Goal: Information Seeking & Learning: Learn about a topic

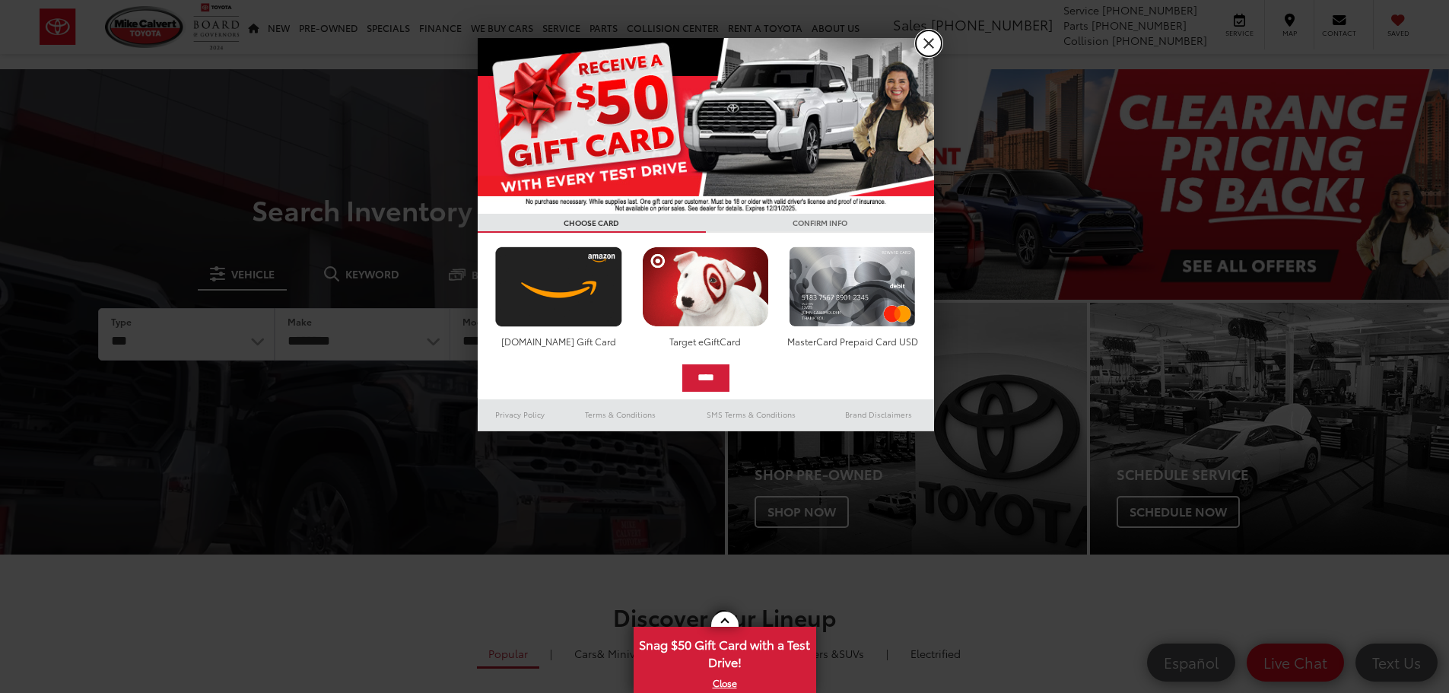
click at [932, 45] on link "X" at bounding box center [929, 43] width 26 height 26
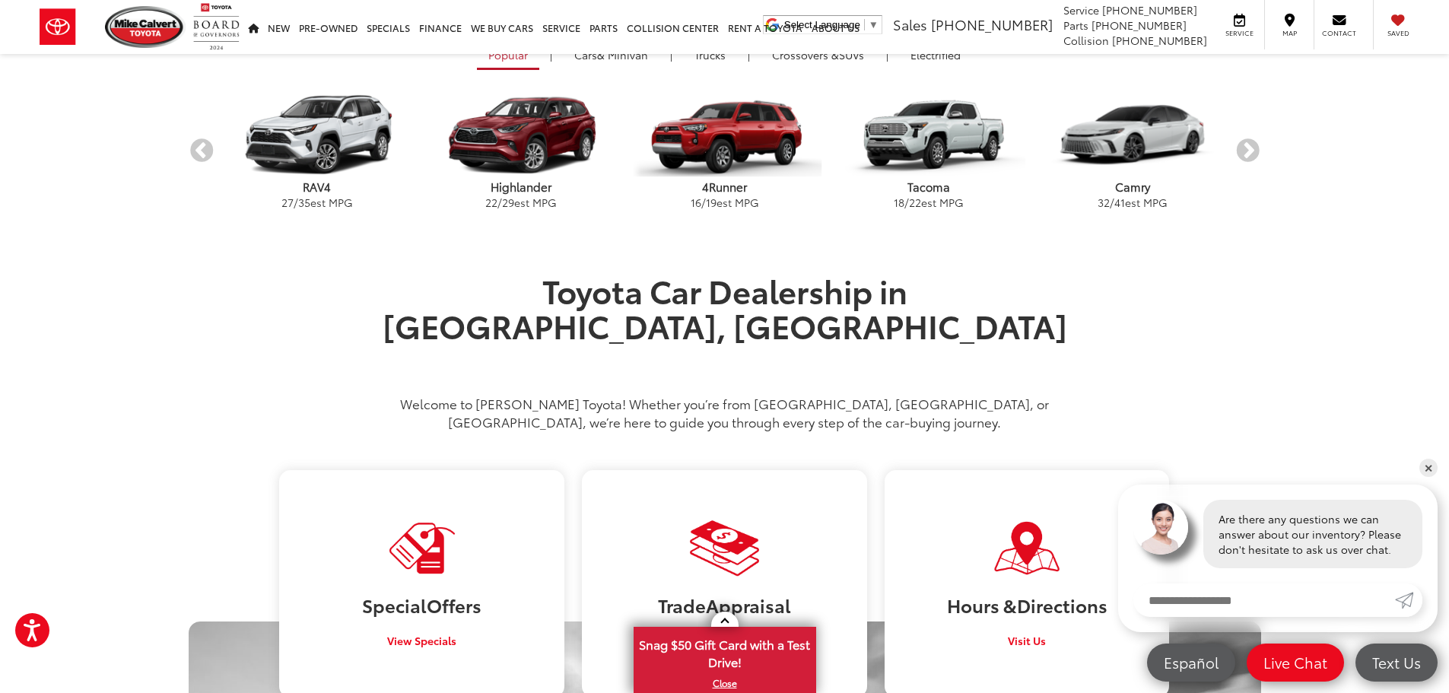
scroll to position [294, 0]
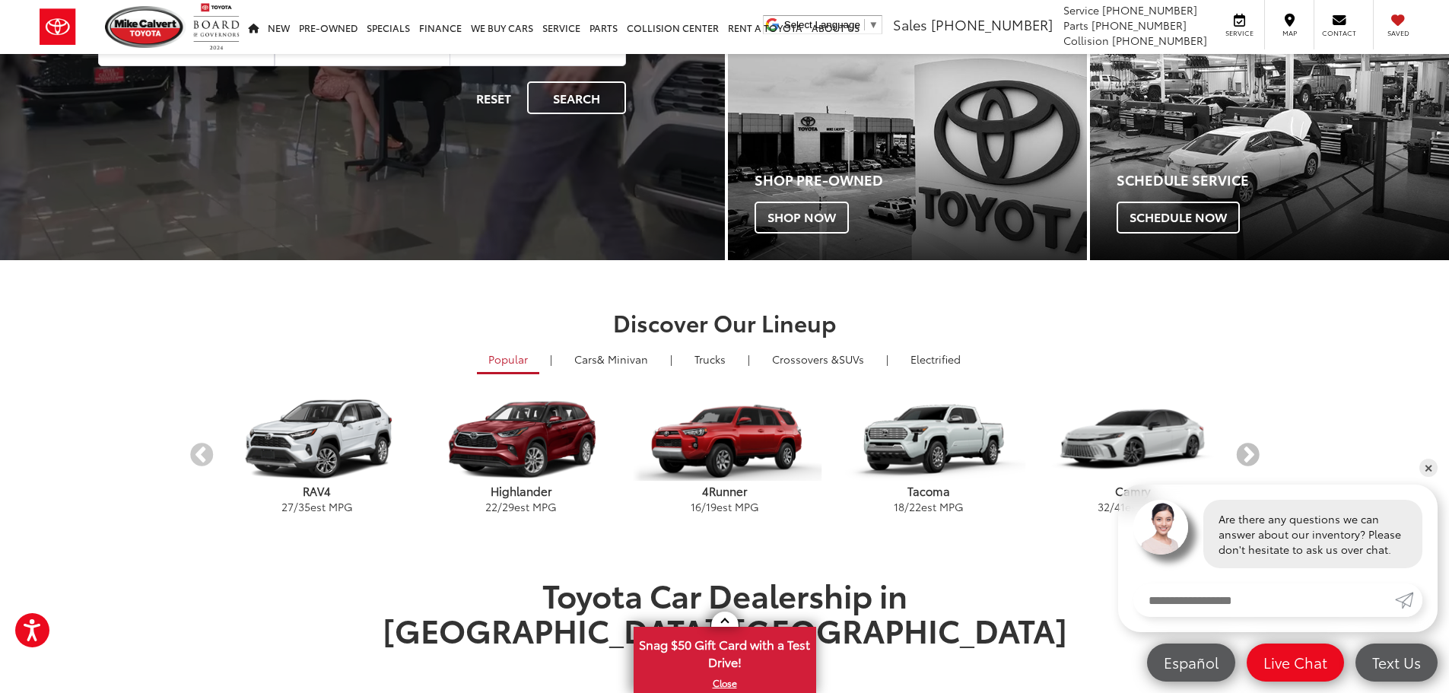
drag, startPoint x: 1249, startPoint y: 455, endPoint x: 1329, endPoint y: 470, distance: 82.0
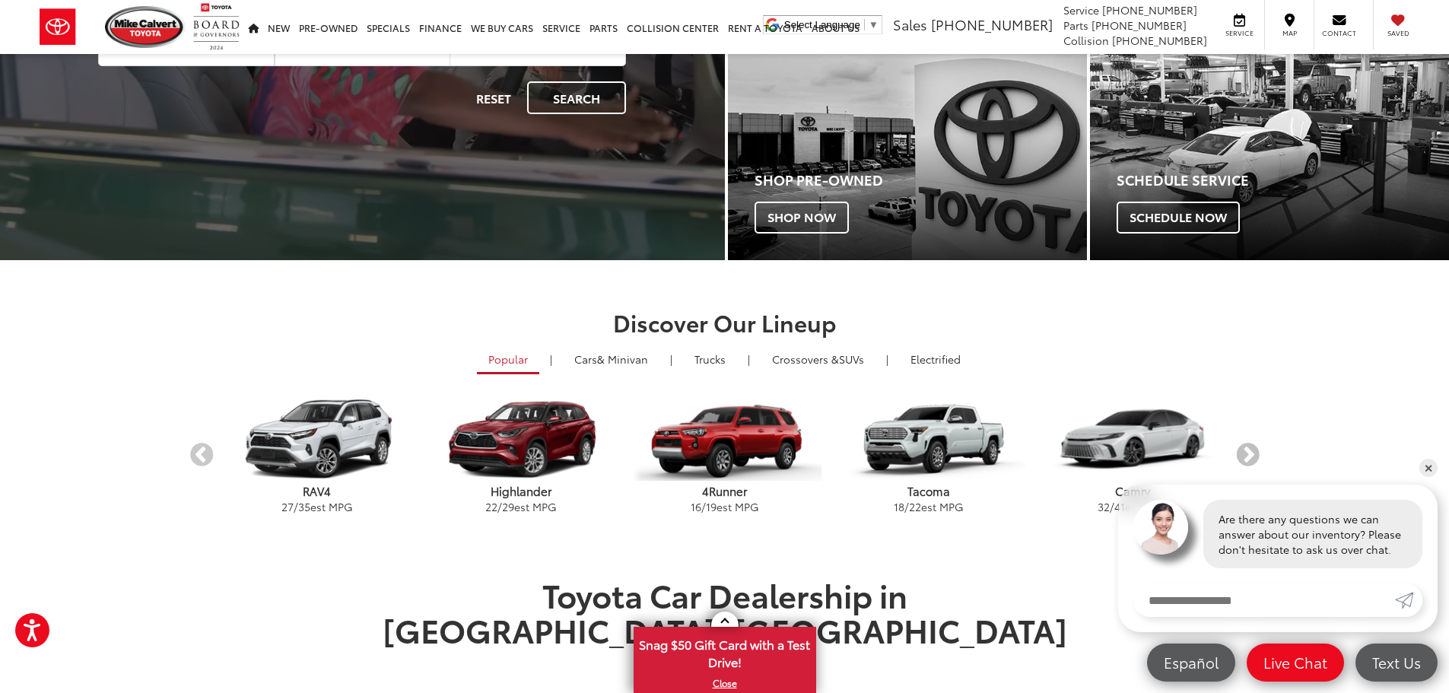
click at [1249, 455] on button "Next" at bounding box center [1247, 456] width 27 height 27
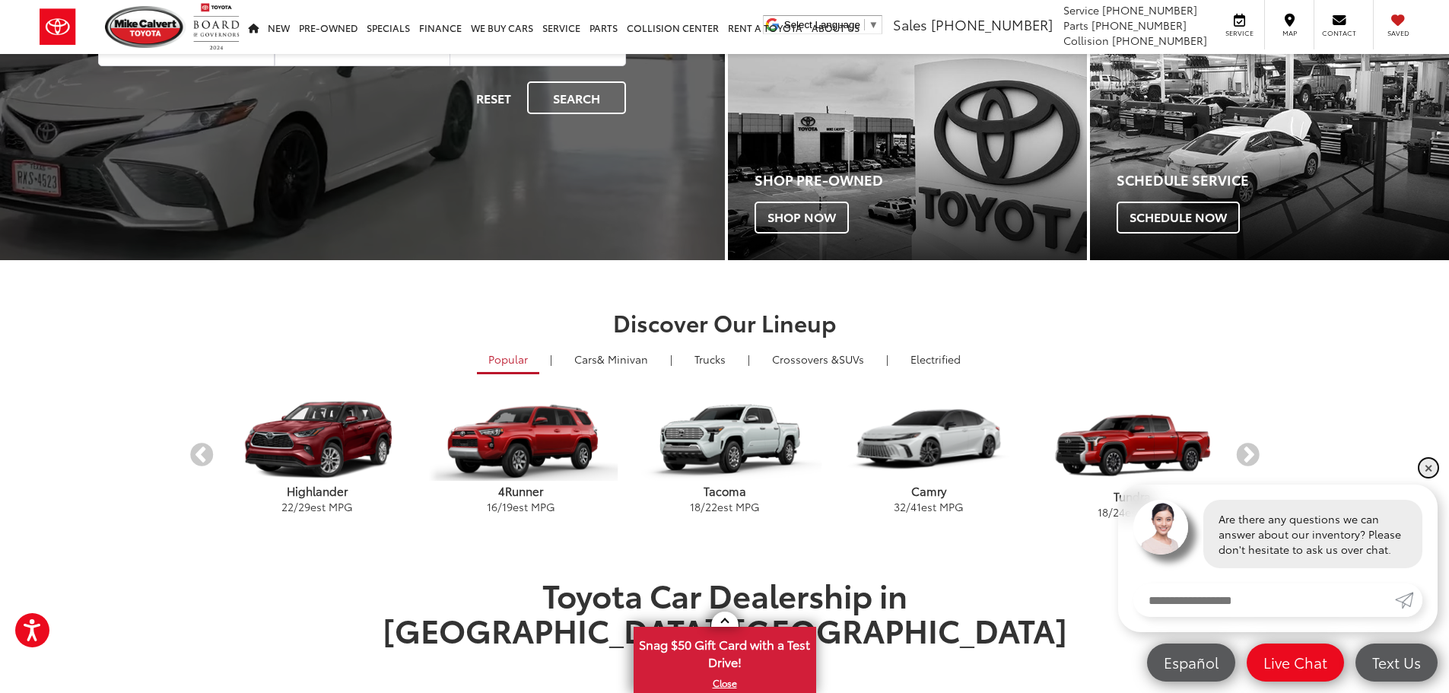
click at [1433, 463] on link "✕" at bounding box center [1428, 468] width 18 height 18
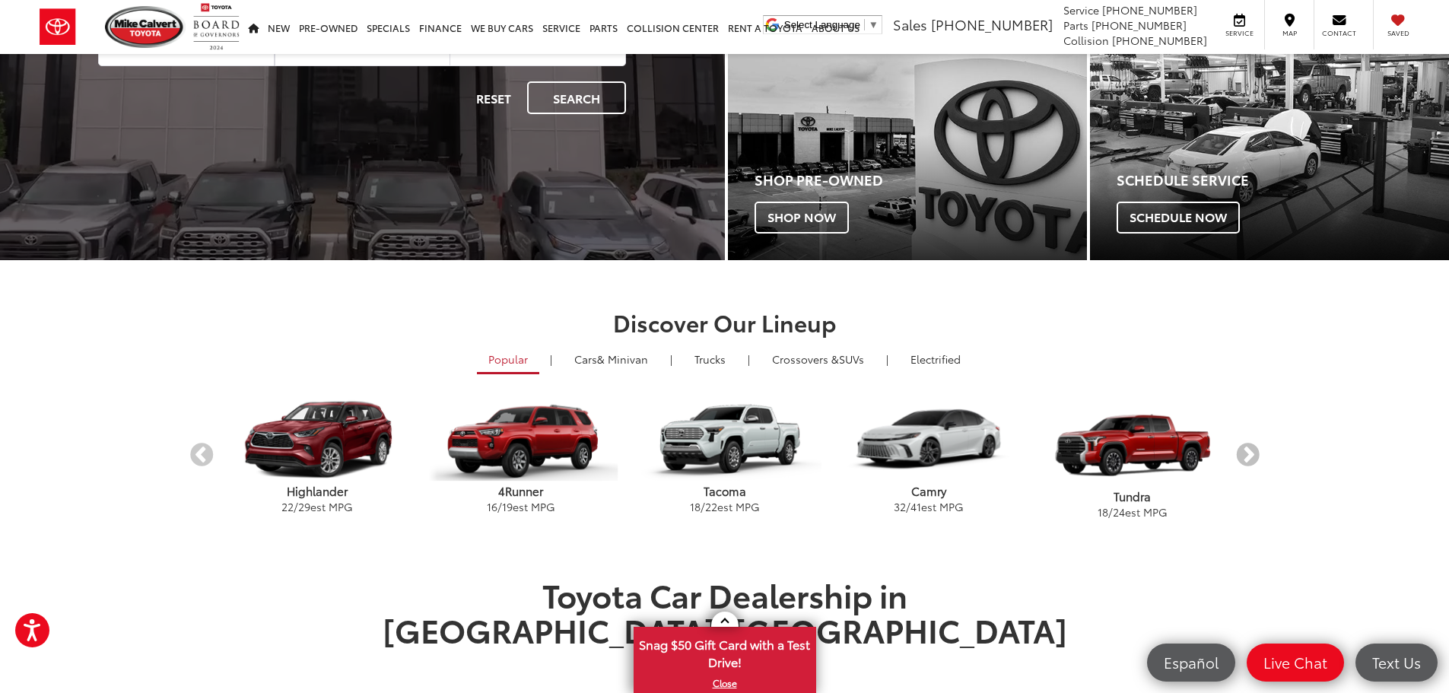
click at [1248, 455] on button "Next" at bounding box center [1247, 456] width 27 height 27
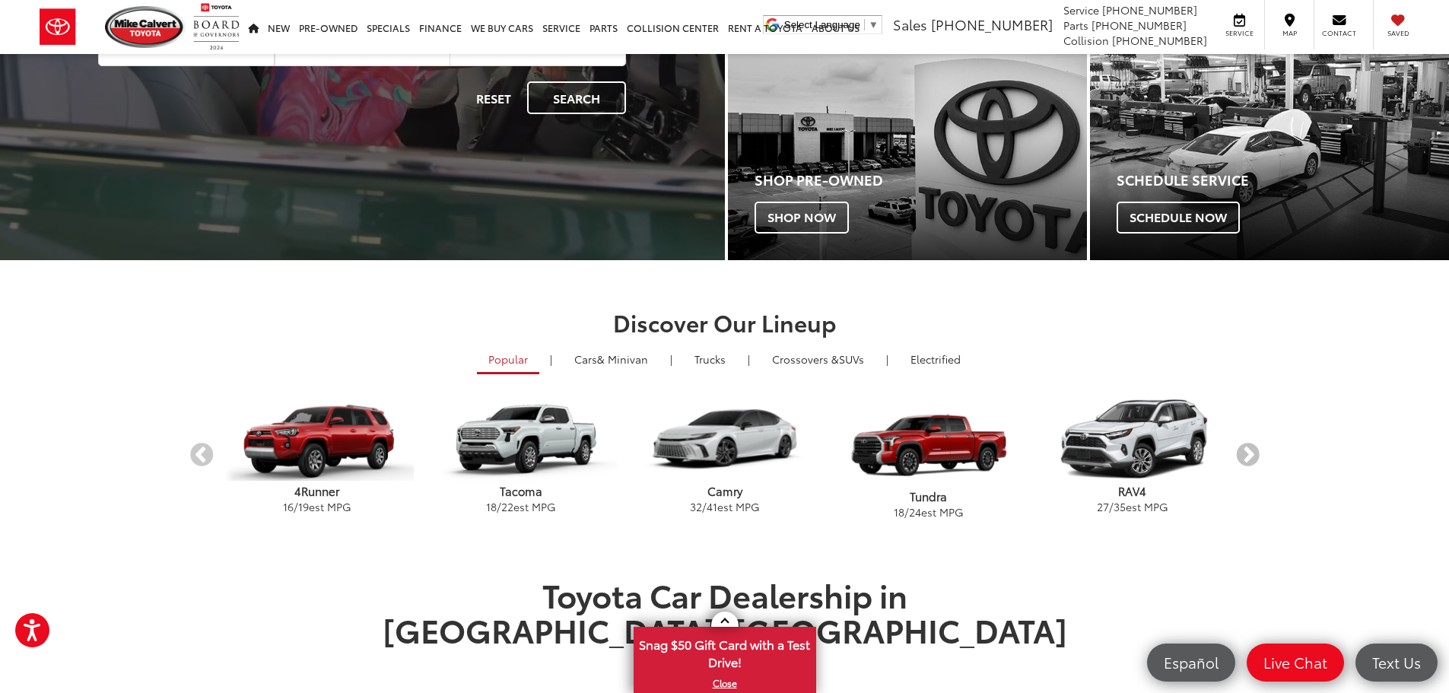
click at [1248, 455] on button "Next" at bounding box center [1247, 456] width 27 height 27
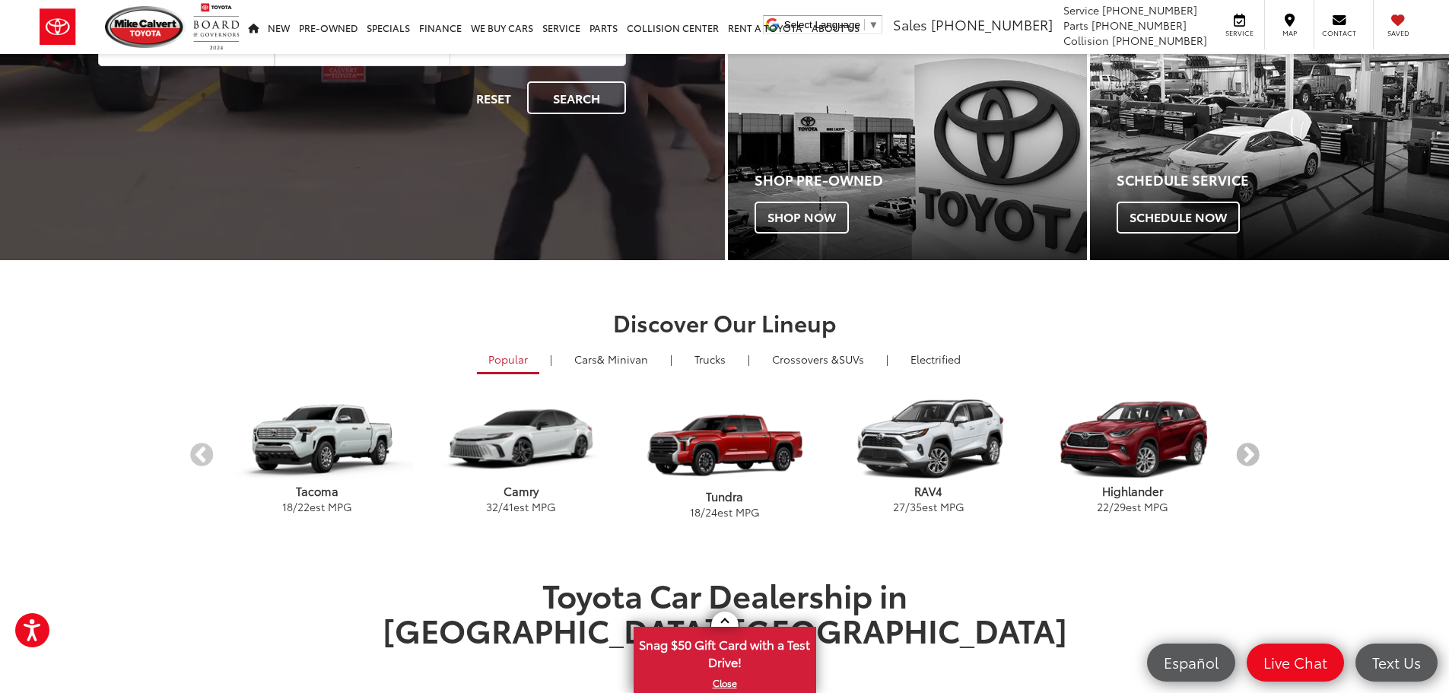
click at [1248, 455] on button "Next" at bounding box center [1247, 456] width 27 height 27
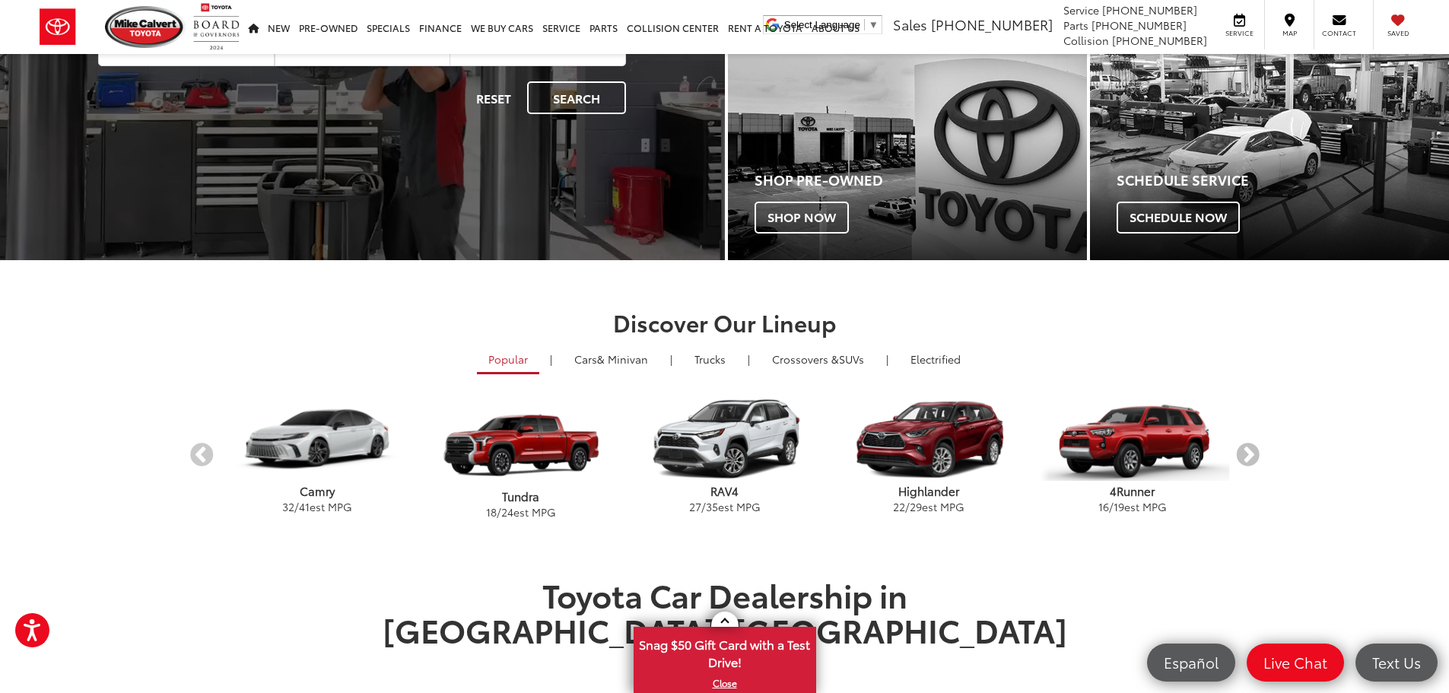
click at [1248, 455] on button "Next" at bounding box center [1247, 456] width 27 height 27
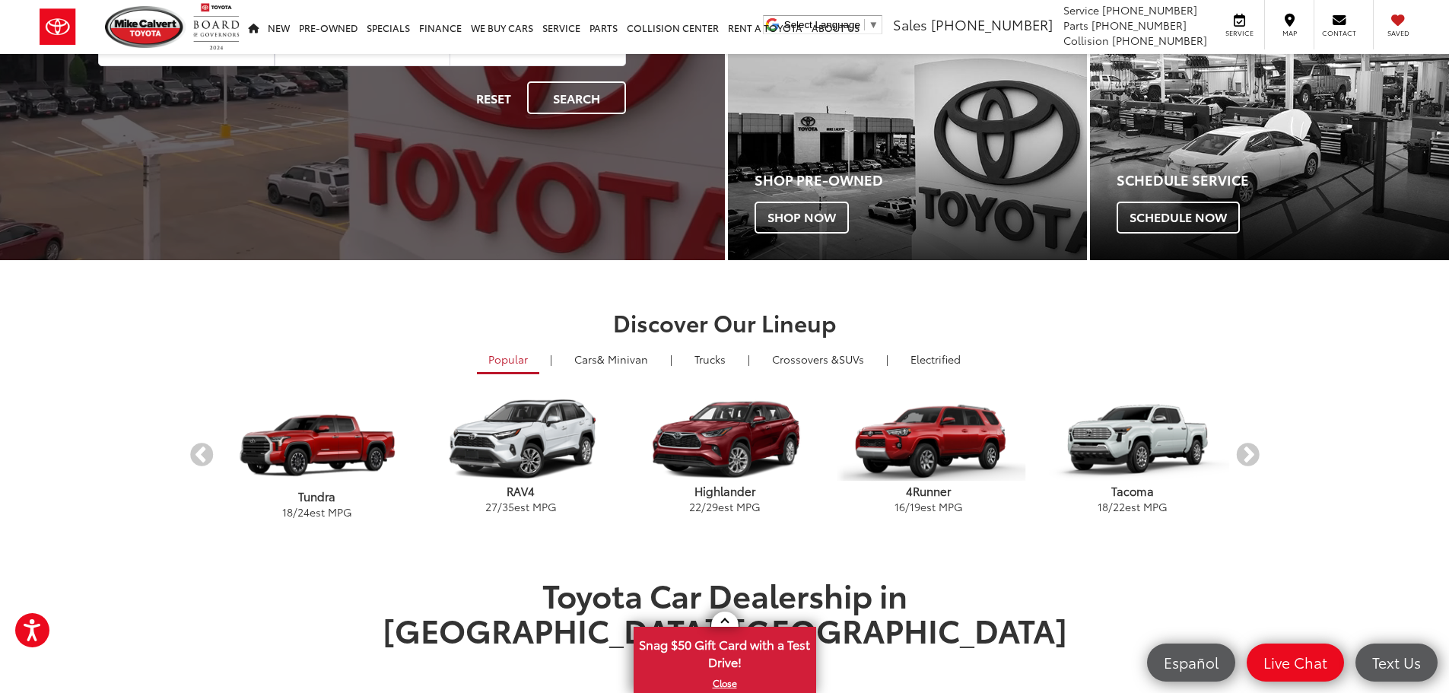
click at [932, 487] on p "4Runner" at bounding box center [929, 491] width 204 height 16
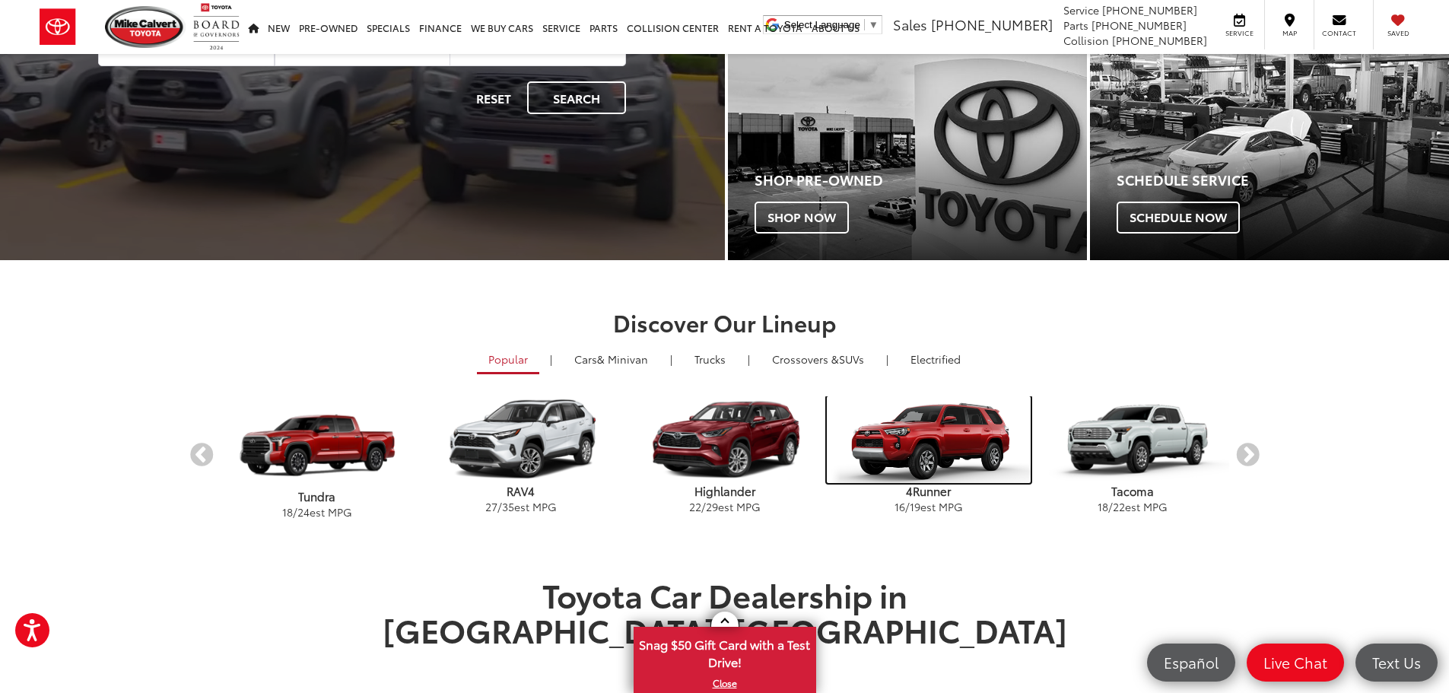
click at [932, 451] on img "carousel" at bounding box center [929, 439] width 204 height 87
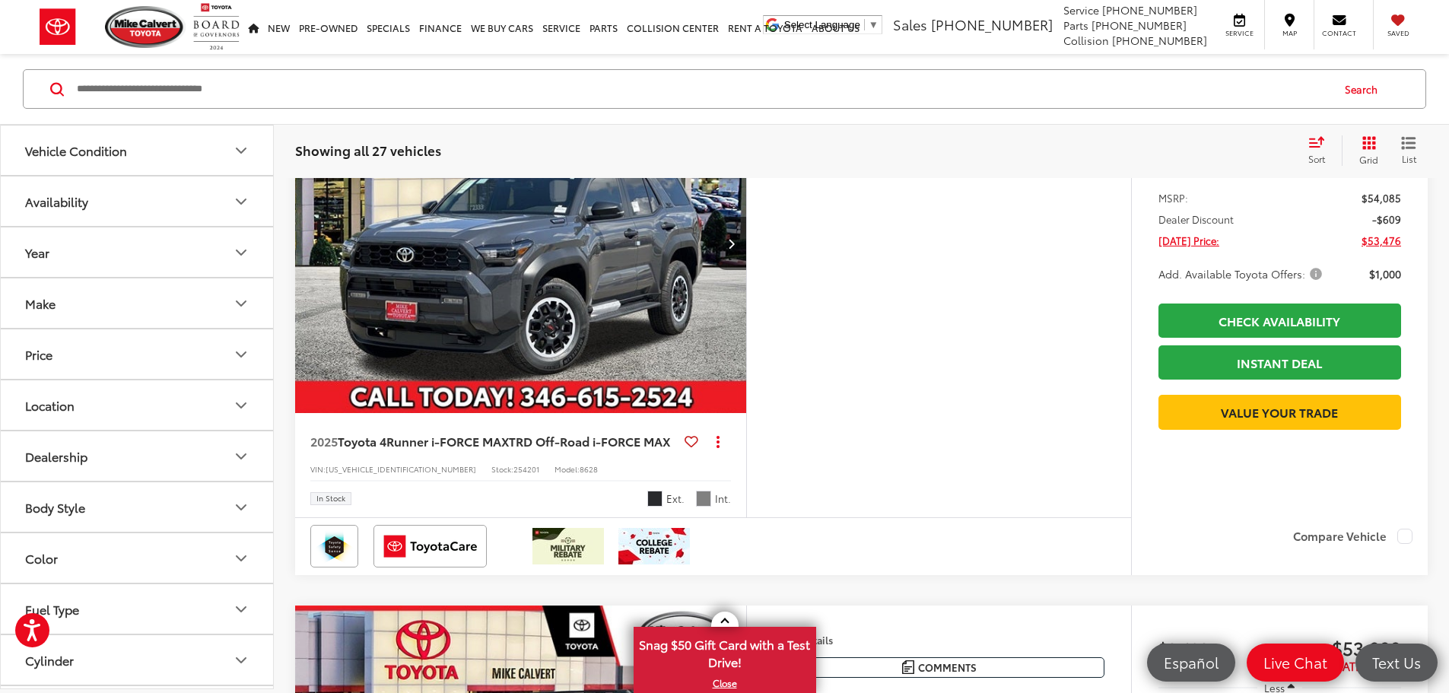
scroll to position [913, 0]
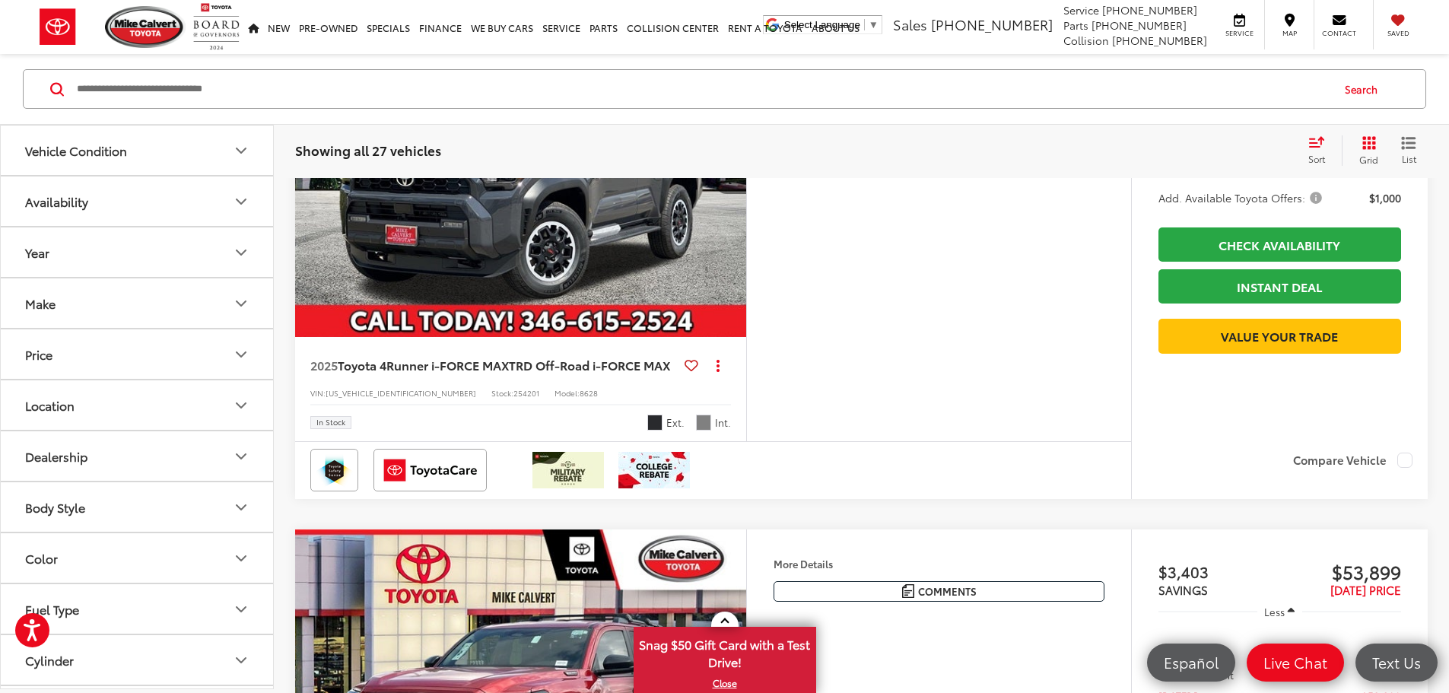
click at [735, 173] on icon "Next image" at bounding box center [731, 167] width 7 height 11
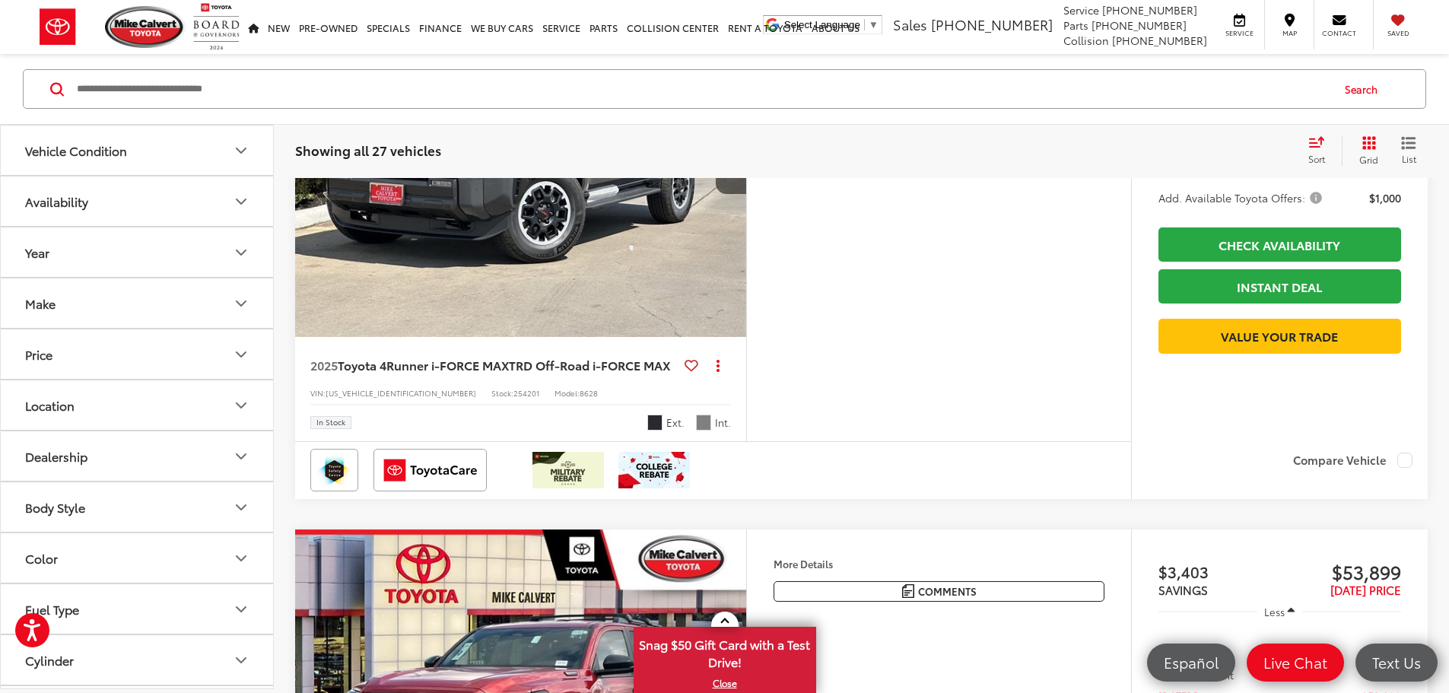
scroll to position [837, 0]
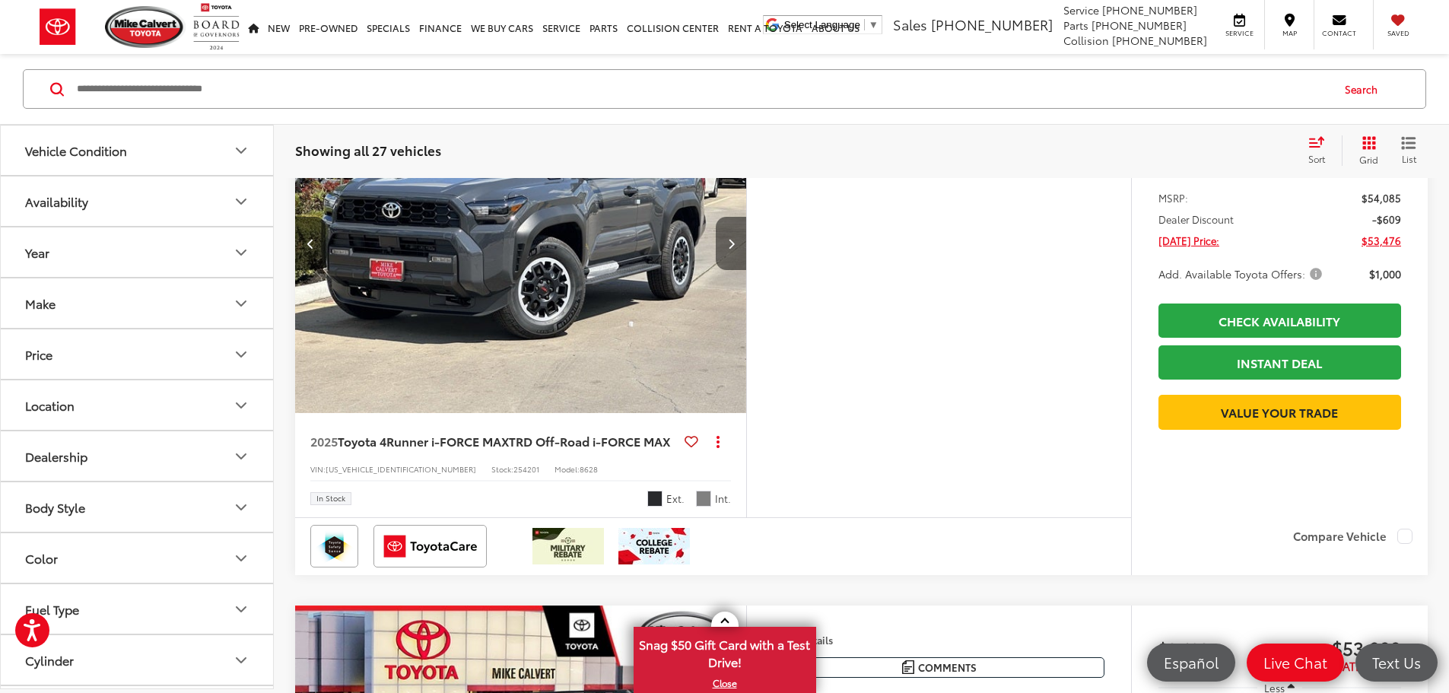
click at [735, 249] on icon "Next image" at bounding box center [731, 243] width 7 height 11
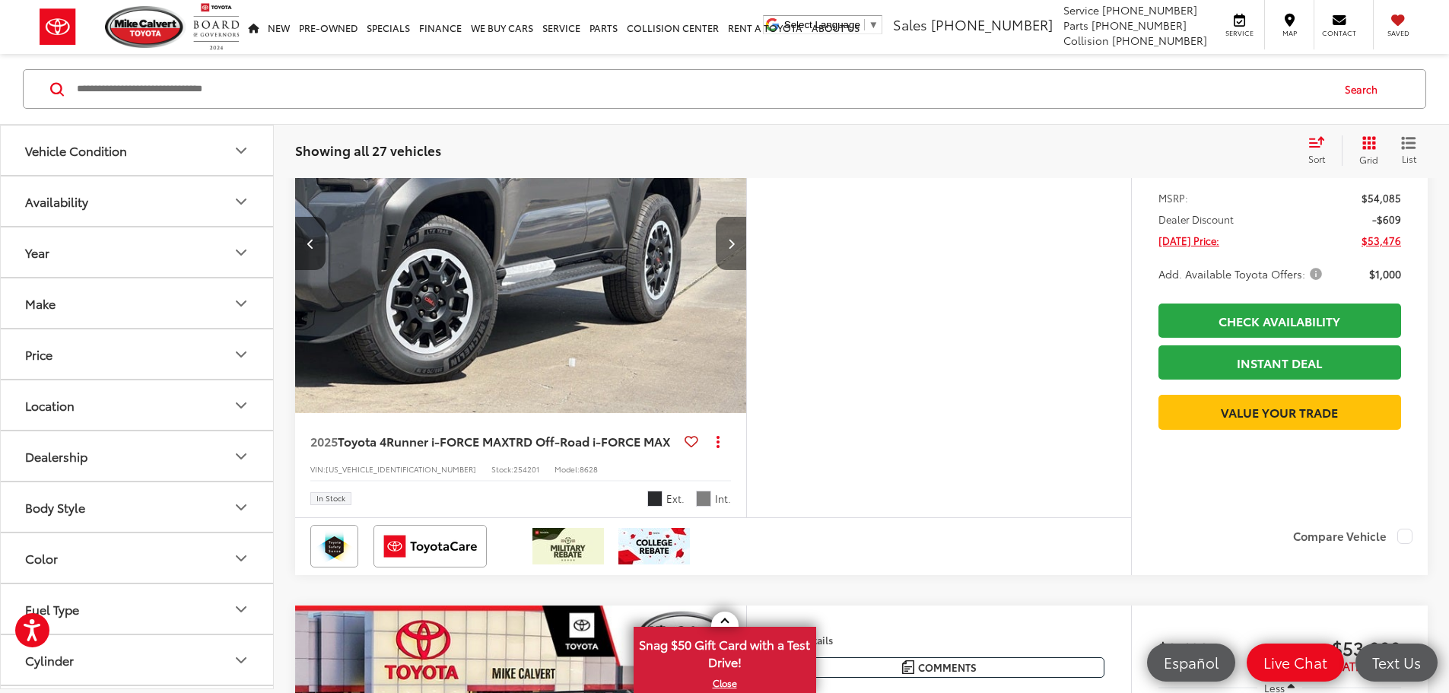
scroll to position [0, 1154]
click at [735, 249] on icon "Next image" at bounding box center [731, 243] width 7 height 11
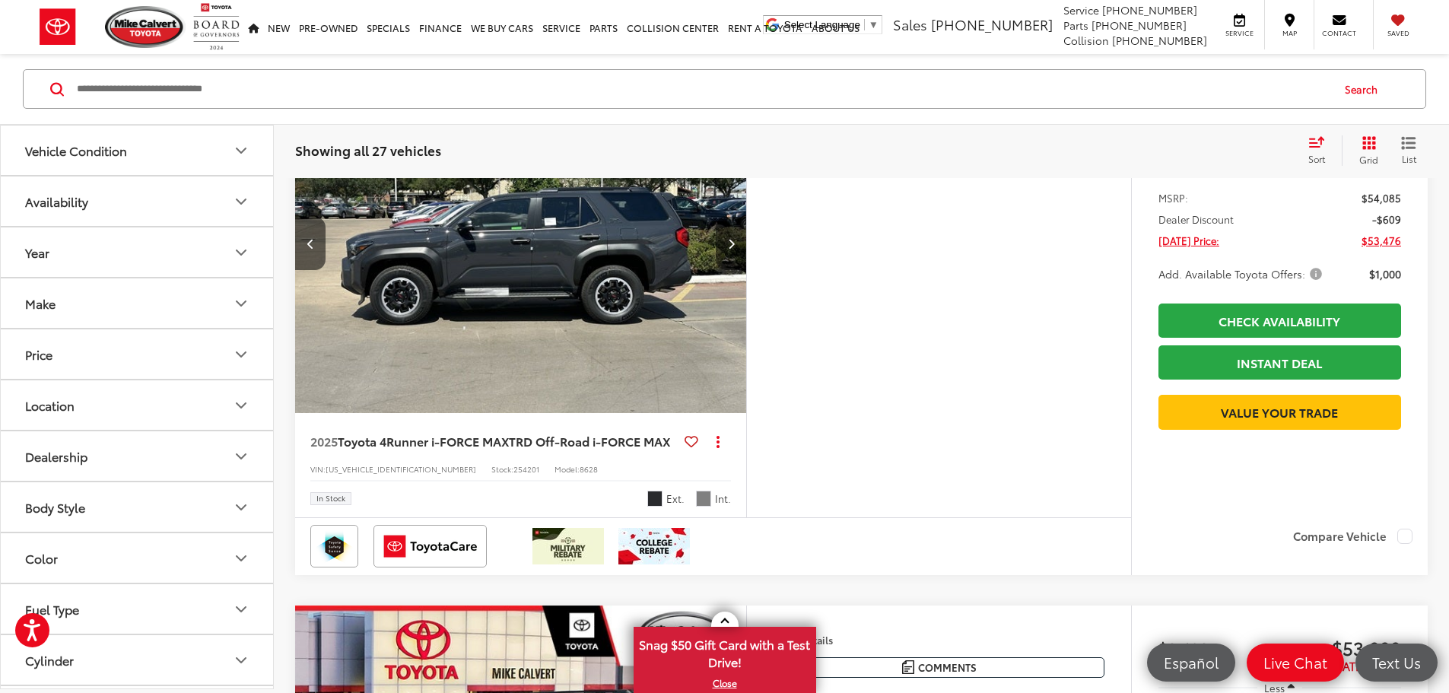
scroll to position [0, 1730]
click at [735, 249] on icon "Next image" at bounding box center [731, 243] width 7 height 11
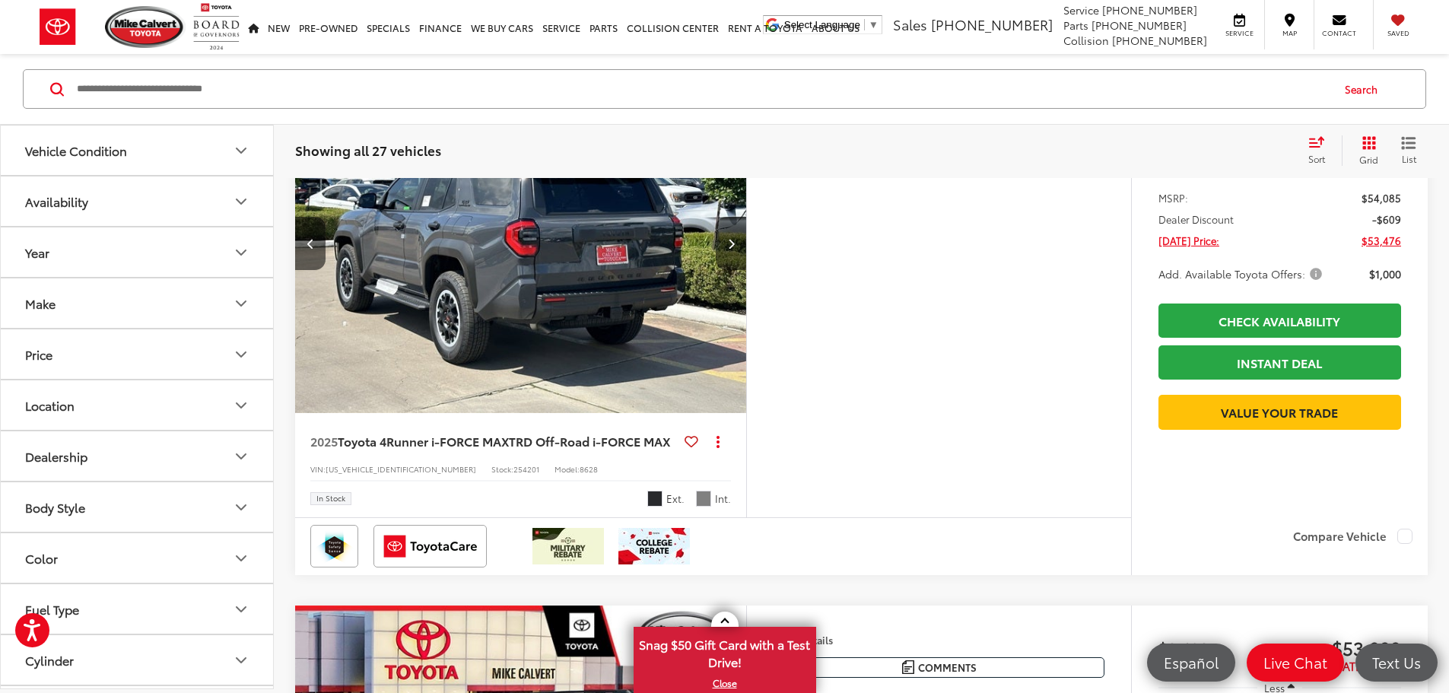
scroll to position [0, 2307]
click at [735, 249] on icon "Next image" at bounding box center [731, 243] width 7 height 11
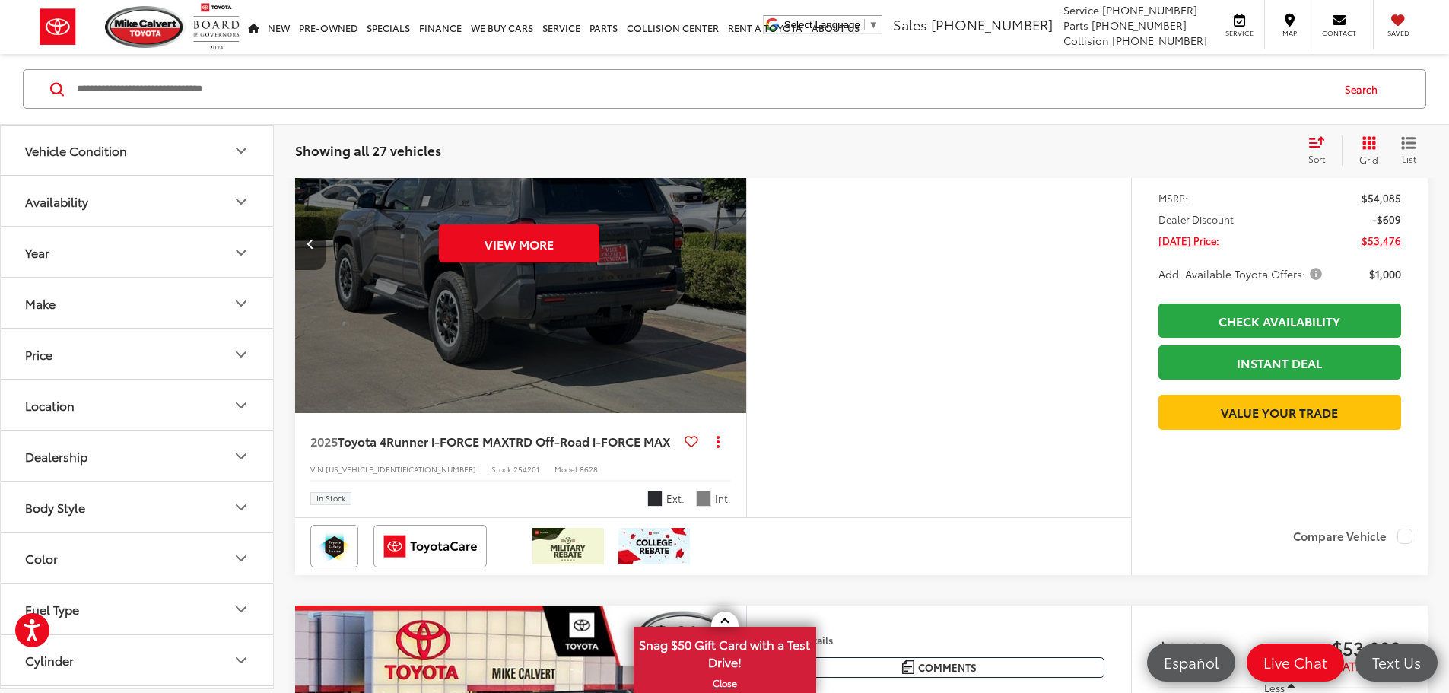
scroll to position [0, 2884]
click at [599, 262] on button "View More" at bounding box center [519, 243] width 160 height 38
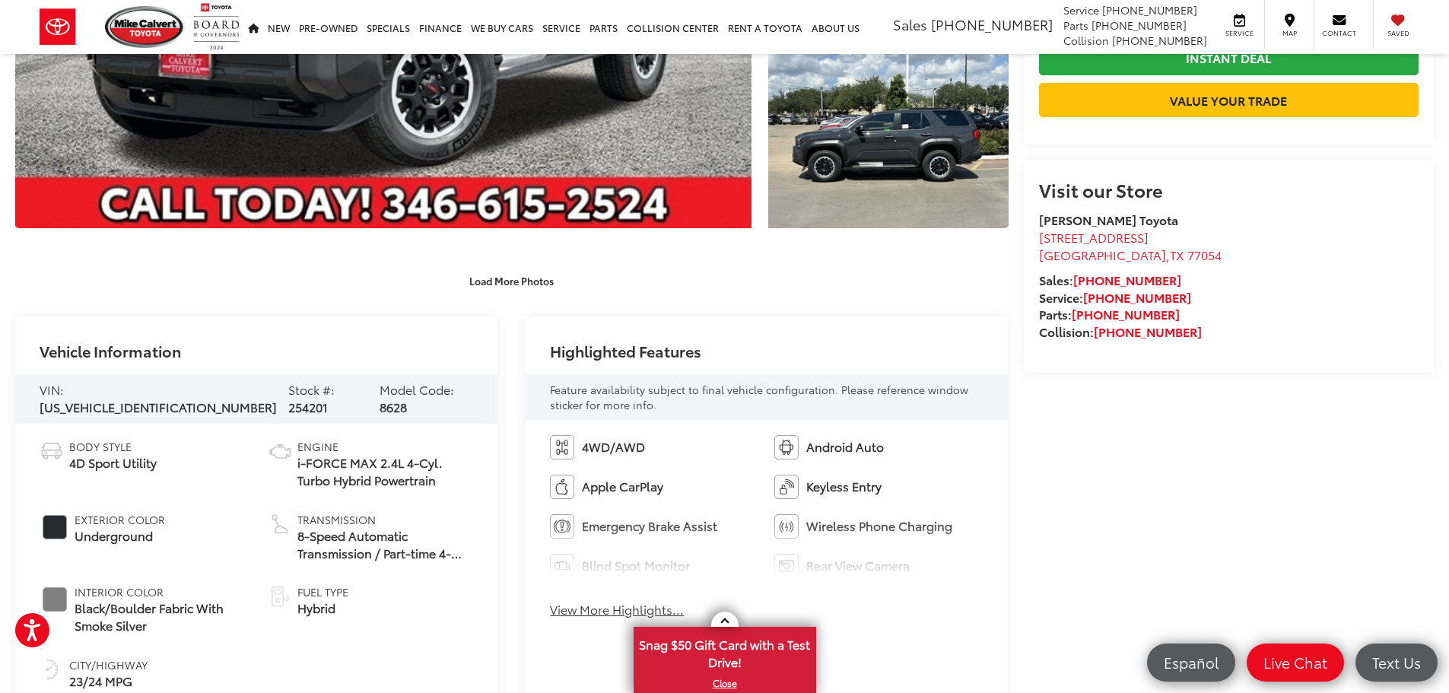
scroll to position [608, 0]
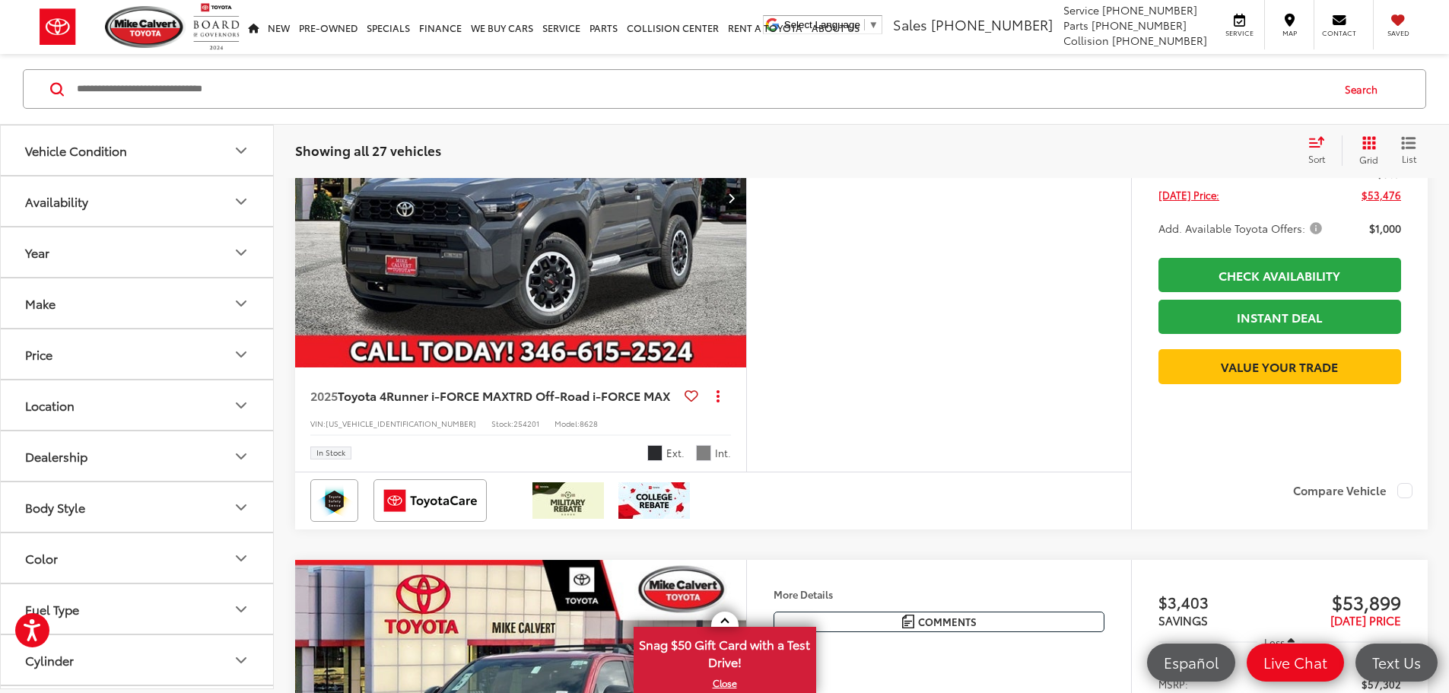
scroll to position [730, 0]
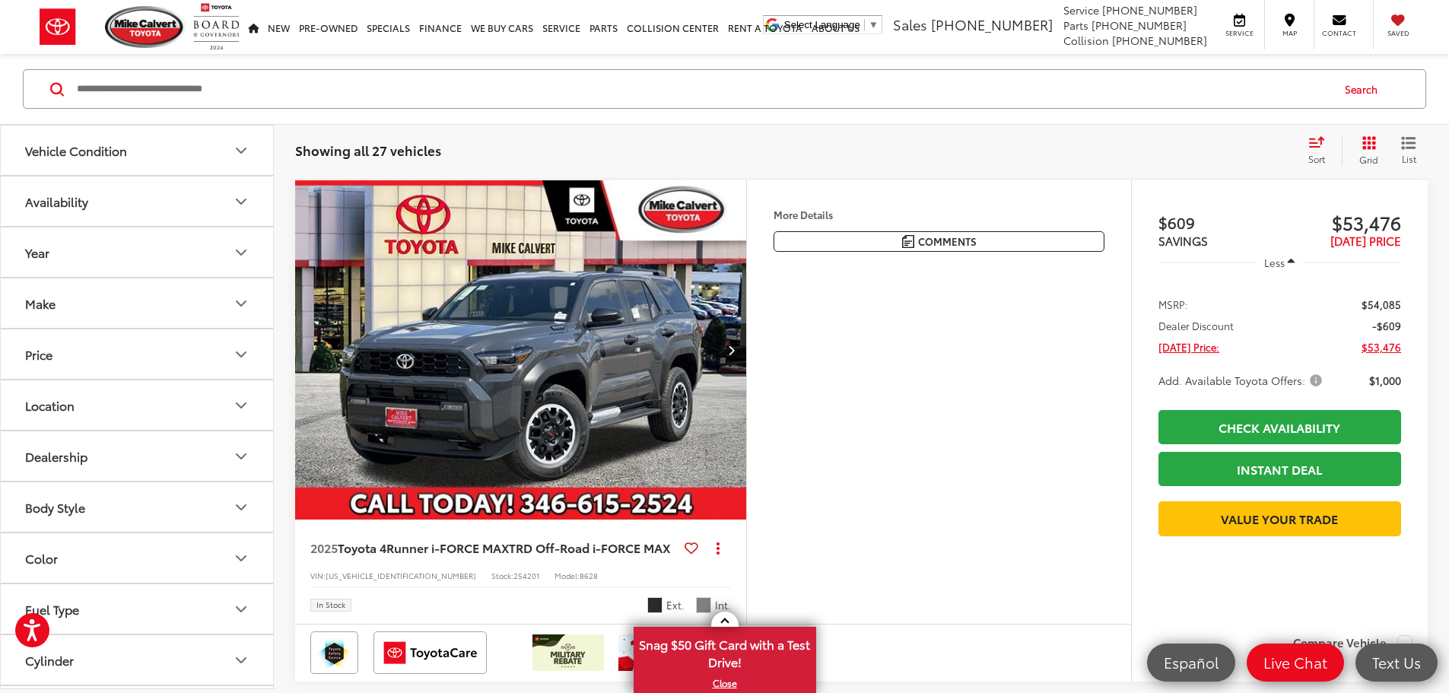
click at [0, 0] on button "More..." at bounding box center [0, 0] width 0 height 0
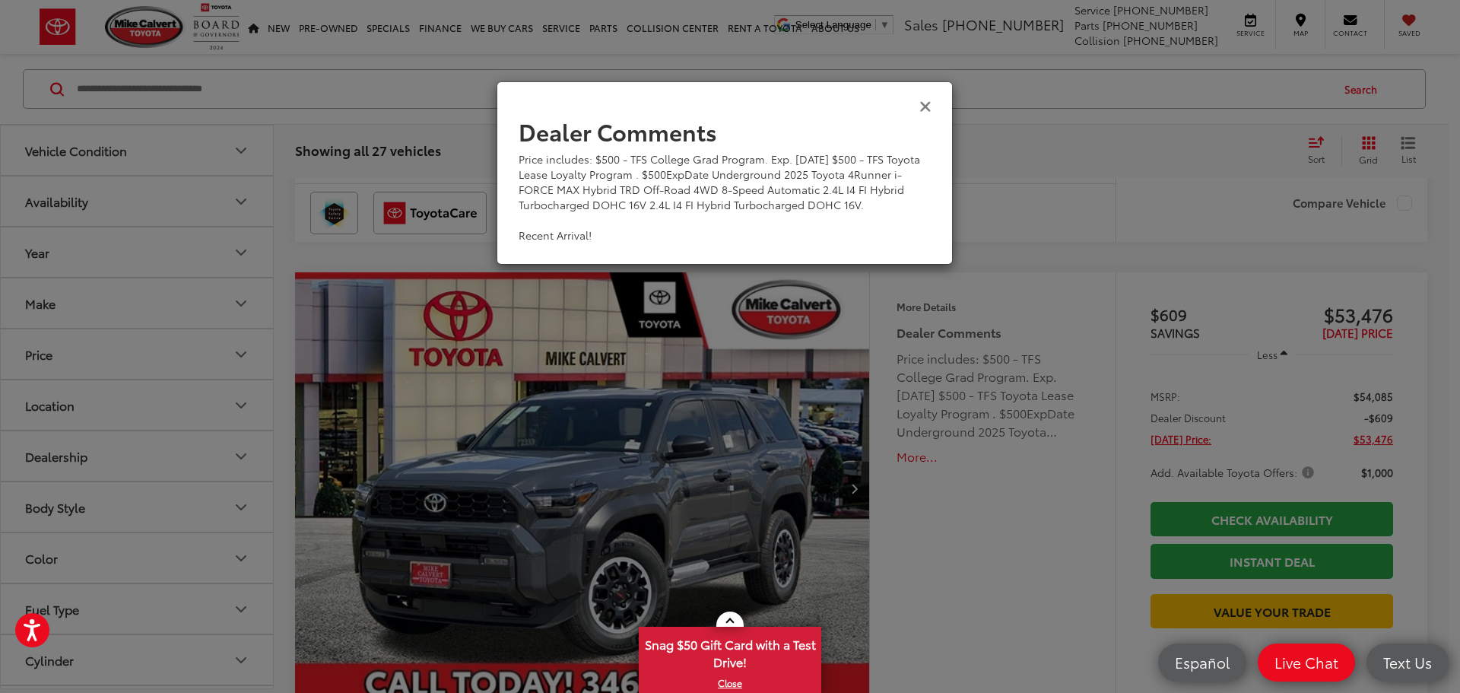
click at [922, 108] on icon "Close" at bounding box center [925, 105] width 12 height 16
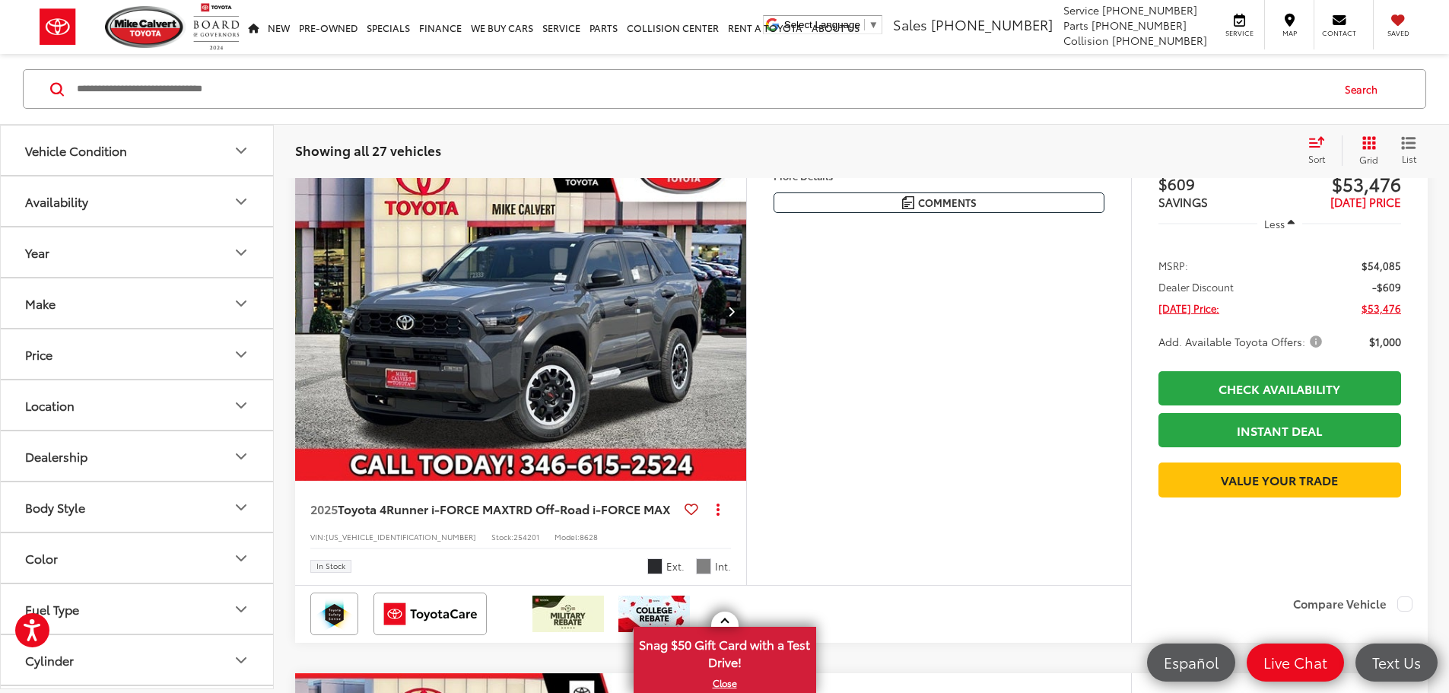
scroll to position [654, 0]
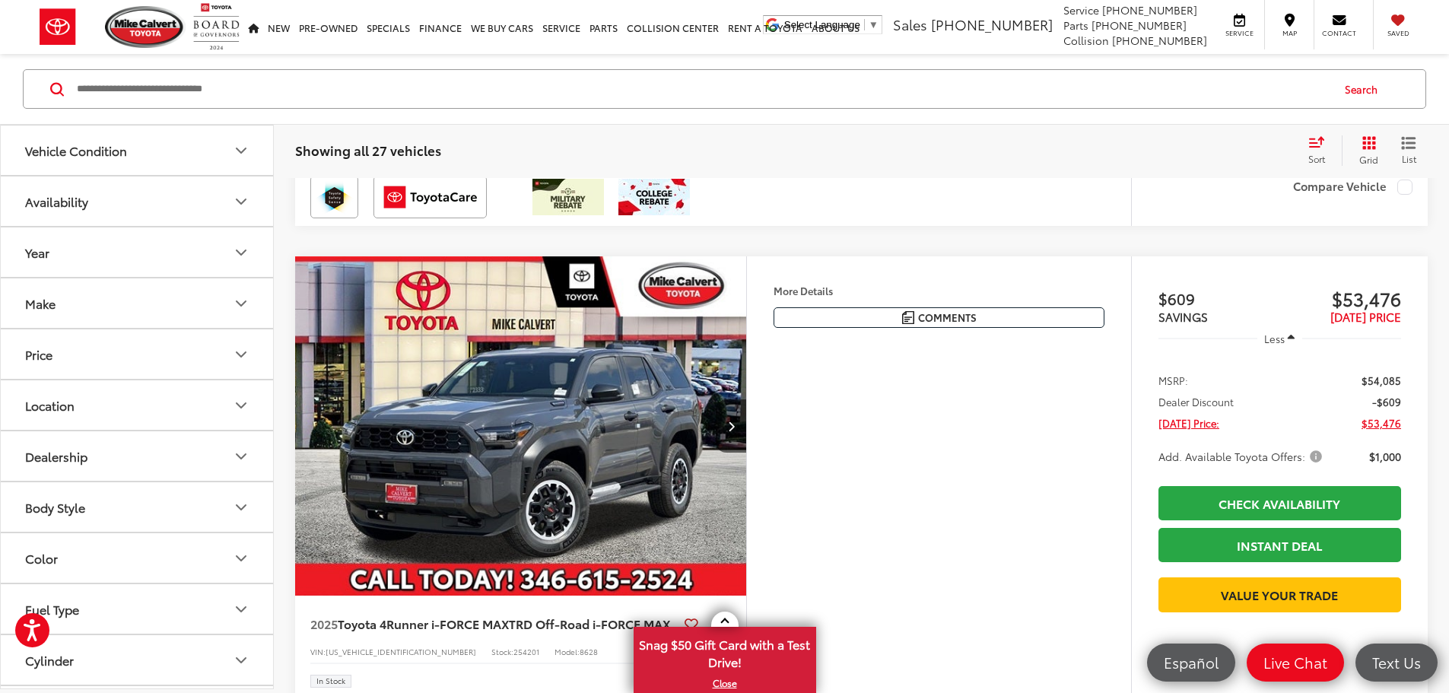
click at [0, 0] on div "Price includes: $500 - TFS College Grad Program. Exp. 09/02/2025 $500 - TFS Toy…" at bounding box center [0, 0] width 0 height 0
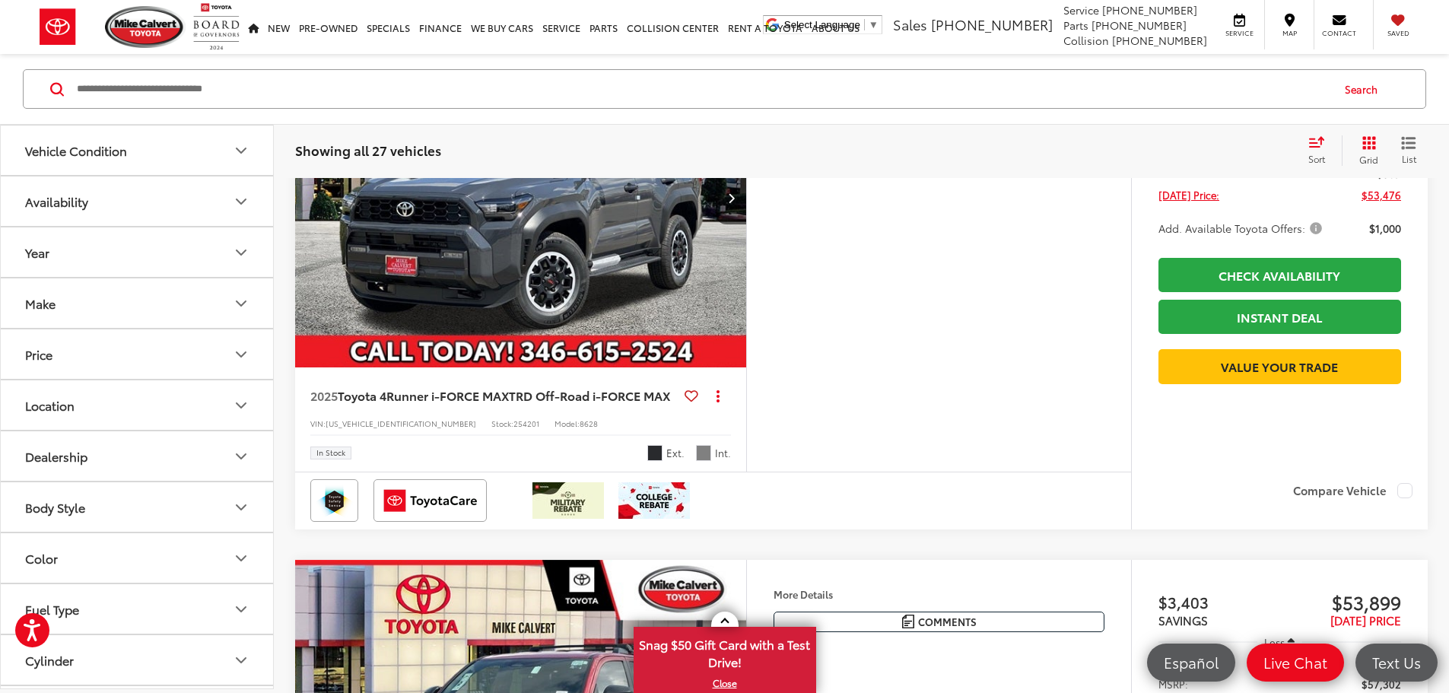
scroll to position [806, 0]
